Goal: Entertainment & Leisure: Browse casually

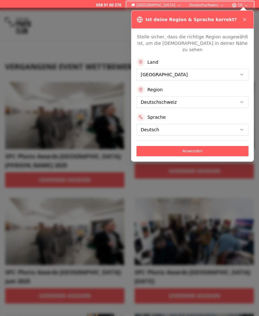
click at [242, 19] on icon at bounding box center [244, 19] width 5 height 5
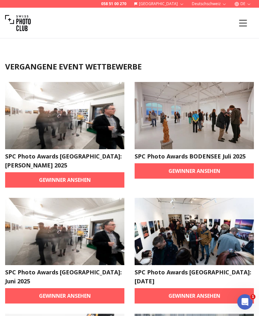
click at [75, 172] on link "Gewinner ansehen" at bounding box center [64, 179] width 119 height 15
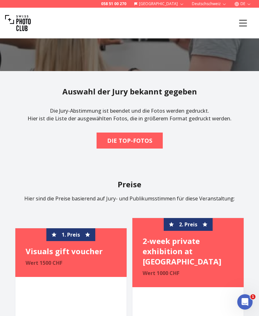
scroll to position [117, 0]
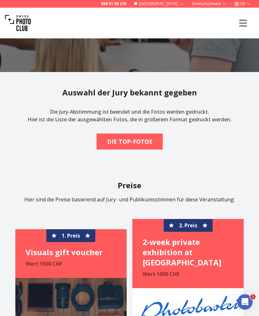
click at [144, 146] on b "DIE TOP-FOTOS" at bounding box center [129, 141] width 45 height 9
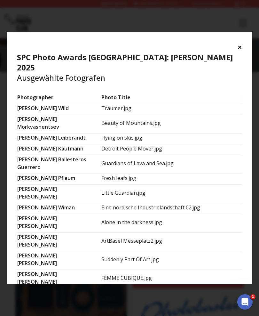
scroll to position [-1, 0]
click at [239, 48] on button "×" at bounding box center [240, 47] width 4 height 10
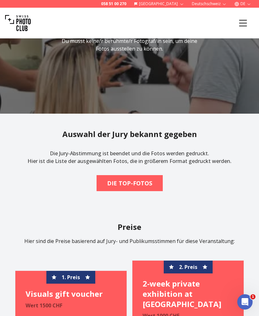
scroll to position [72, 0]
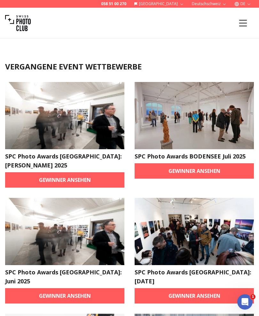
click at [69, 288] on link "Gewinner ansehen" at bounding box center [64, 295] width 119 height 15
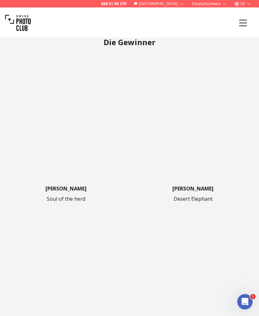
scroll to position [164, 0]
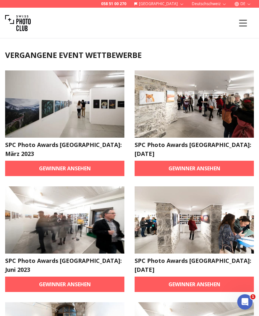
scroll to position [12, 0]
